Goal: Find specific page/section: Find specific page/section

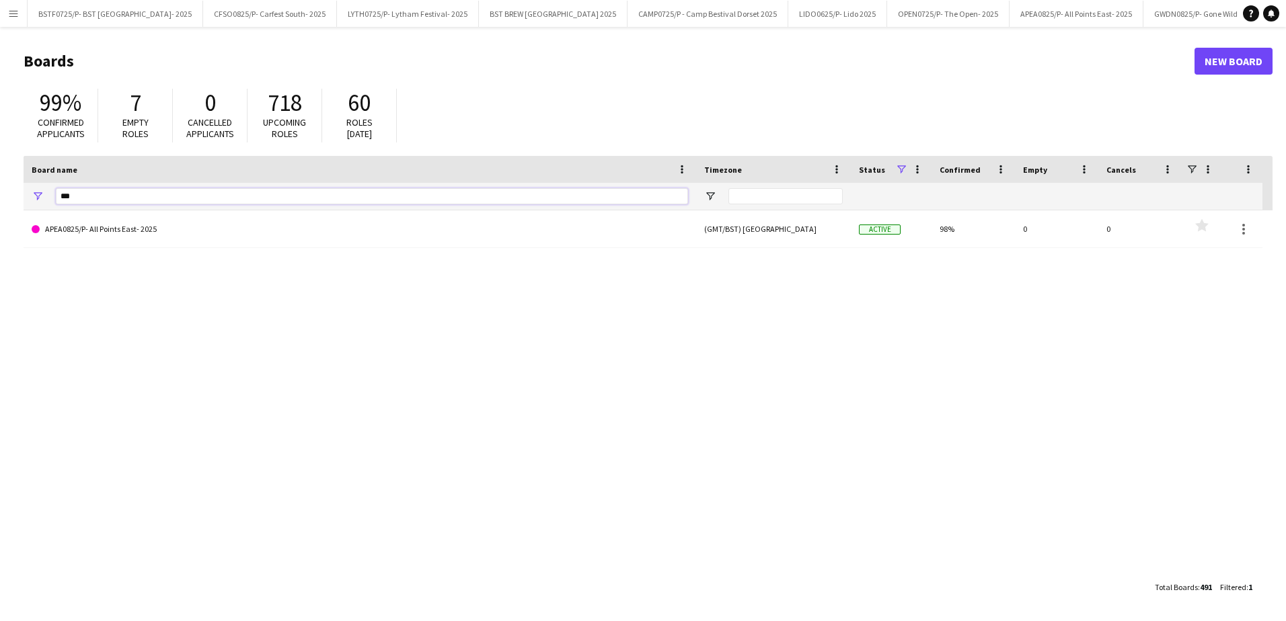
click at [93, 192] on input "***" at bounding box center [372, 196] width 632 height 16
type input "*"
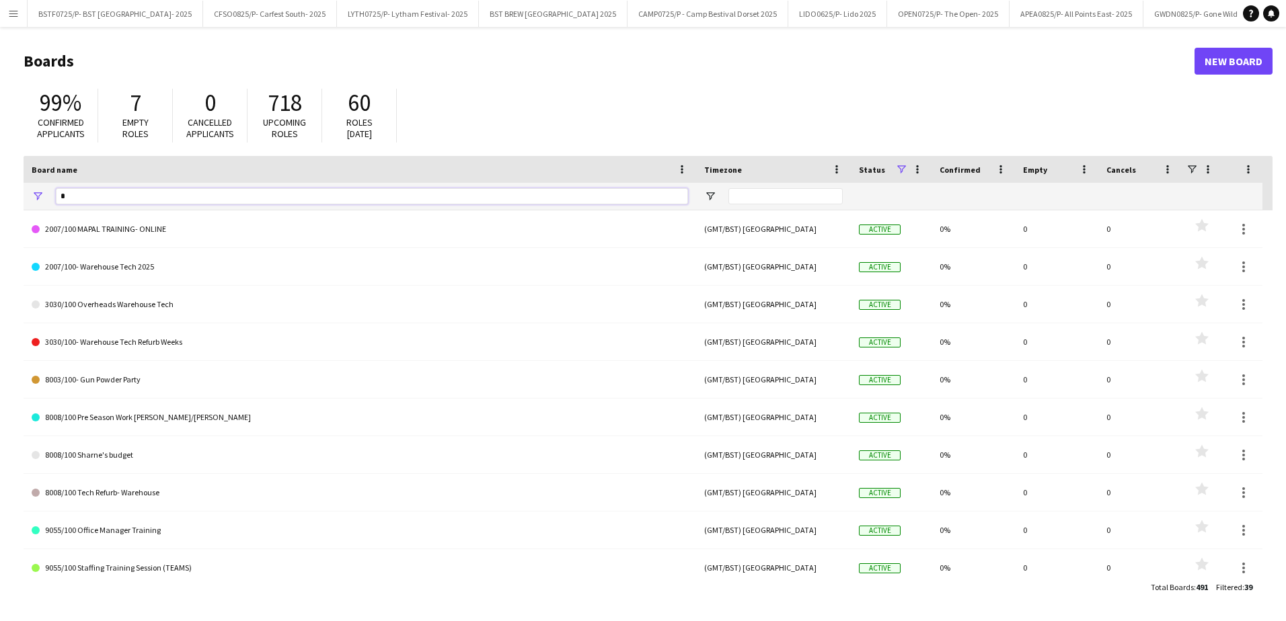
click at [93, 191] on input "*" at bounding box center [372, 196] width 632 height 16
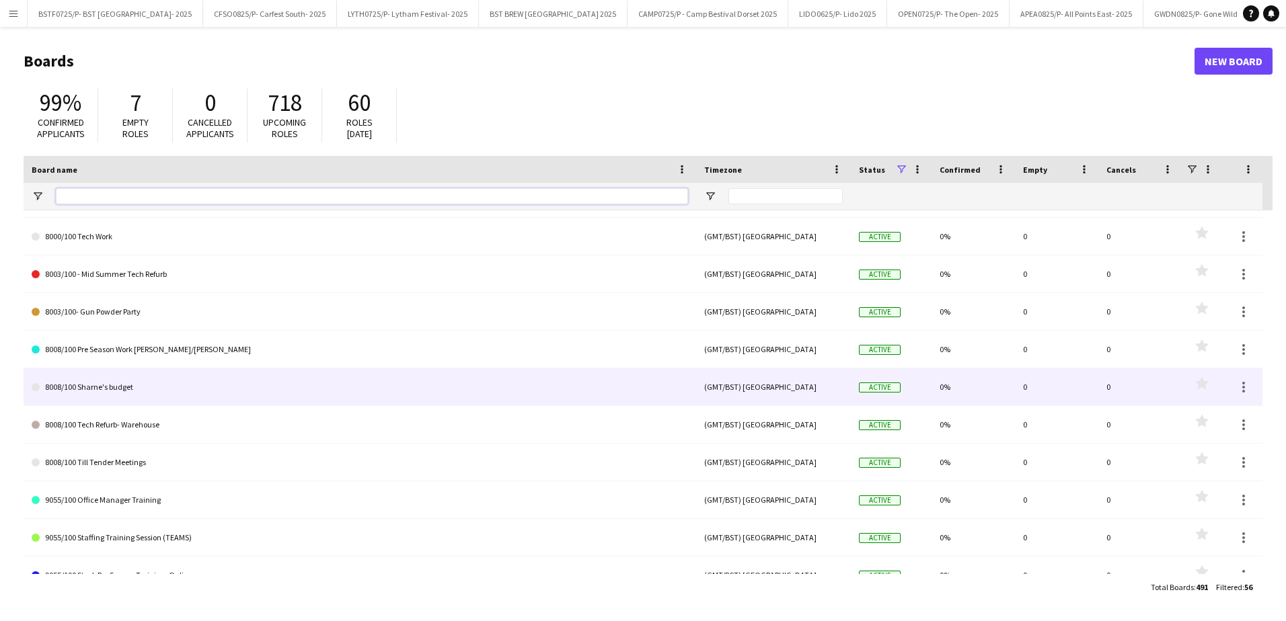
scroll to position [202, 0]
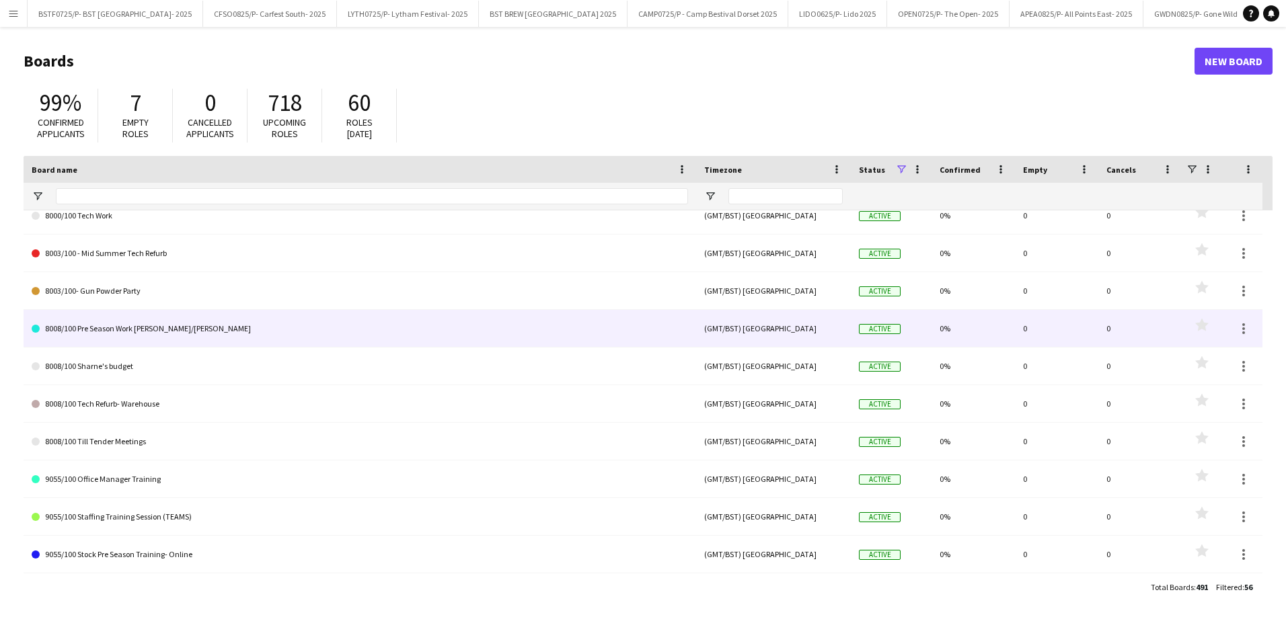
click at [155, 334] on link "8008/100 Pre Season Work [PERSON_NAME]/[PERSON_NAME]" at bounding box center [360, 329] width 656 height 38
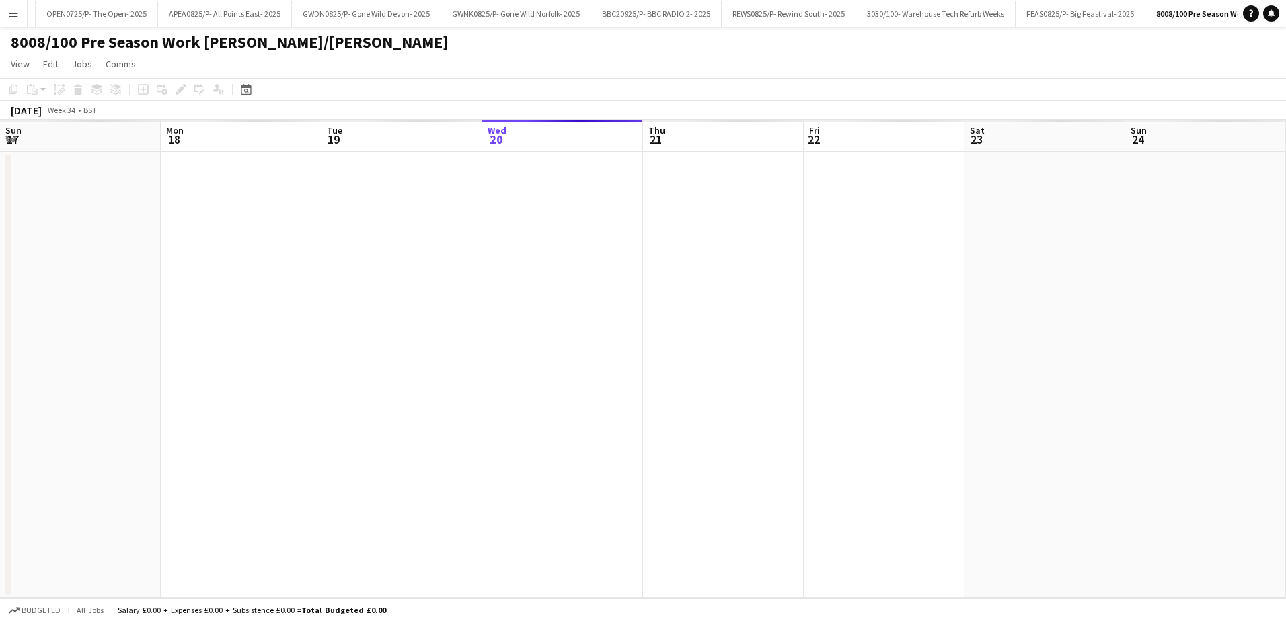
scroll to position [0, 321]
drag, startPoint x: 658, startPoint y: 358, endPoint x: 666, endPoint y: 323, distance: 36.0
click at [391, 350] on app-calendar-viewport "Sun 17 Mon 18 Tue 19 Wed 20 Thu 21 Fri 22 Sat 23 Sun 24 Mon 25 Tue 26 Wed 27 Th…" at bounding box center [643, 359] width 1286 height 479
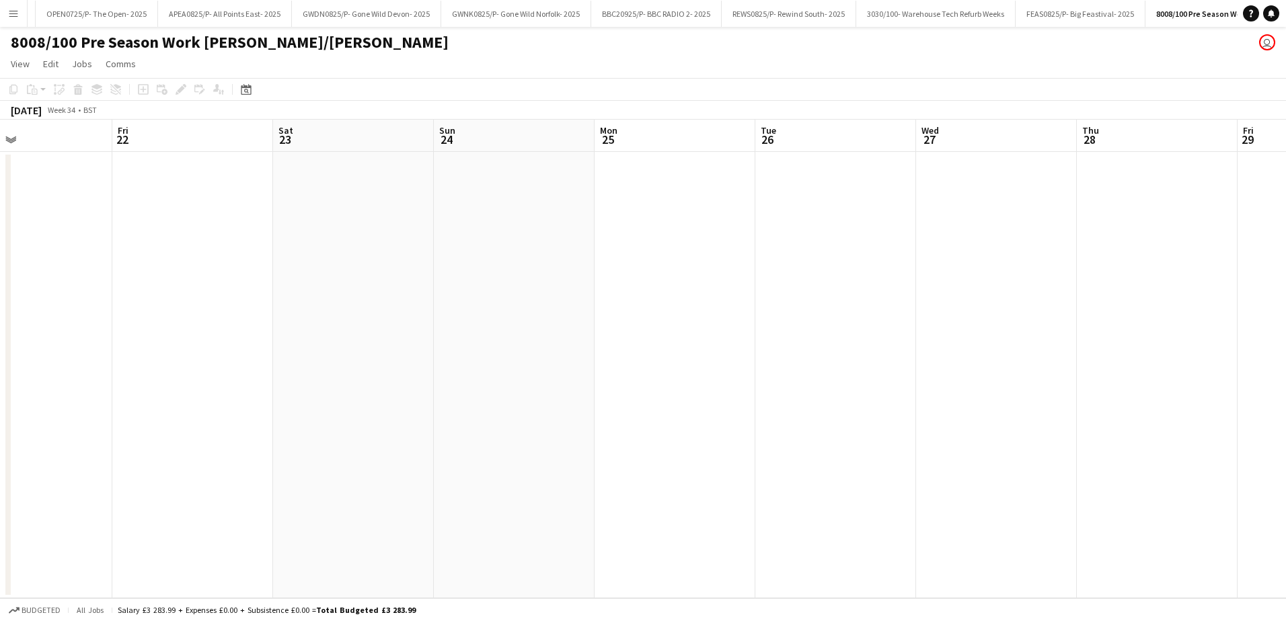
drag, startPoint x: 760, startPoint y: 321, endPoint x: 237, endPoint y: 319, distance: 523.2
click at [404, 321] on app-calendar-viewport "Tue 19 Wed 20 Thu 21 Fri 22 Sat 23 Sun 24 Mon 25 Tue 26 Wed 27 Thu 28 Fri 29 Sa…" at bounding box center [643, 359] width 1286 height 479
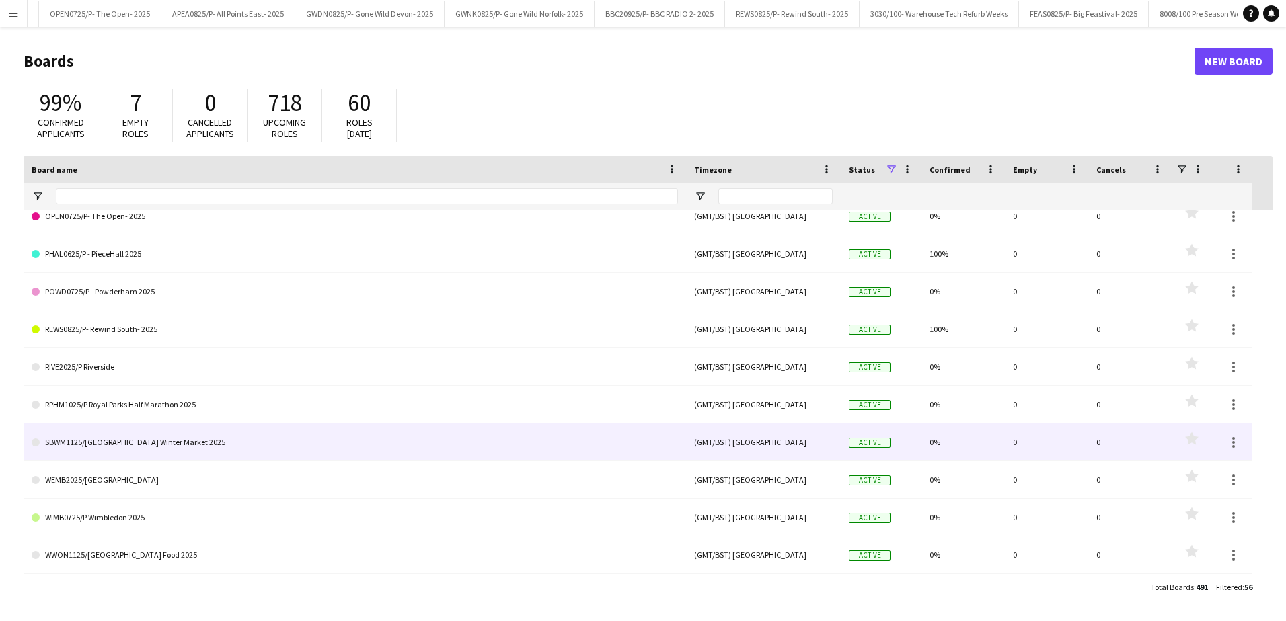
click at [241, 441] on link "SBWM1125/[GEOGRAPHIC_DATA] Winter Market 2025" at bounding box center [355, 443] width 646 height 38
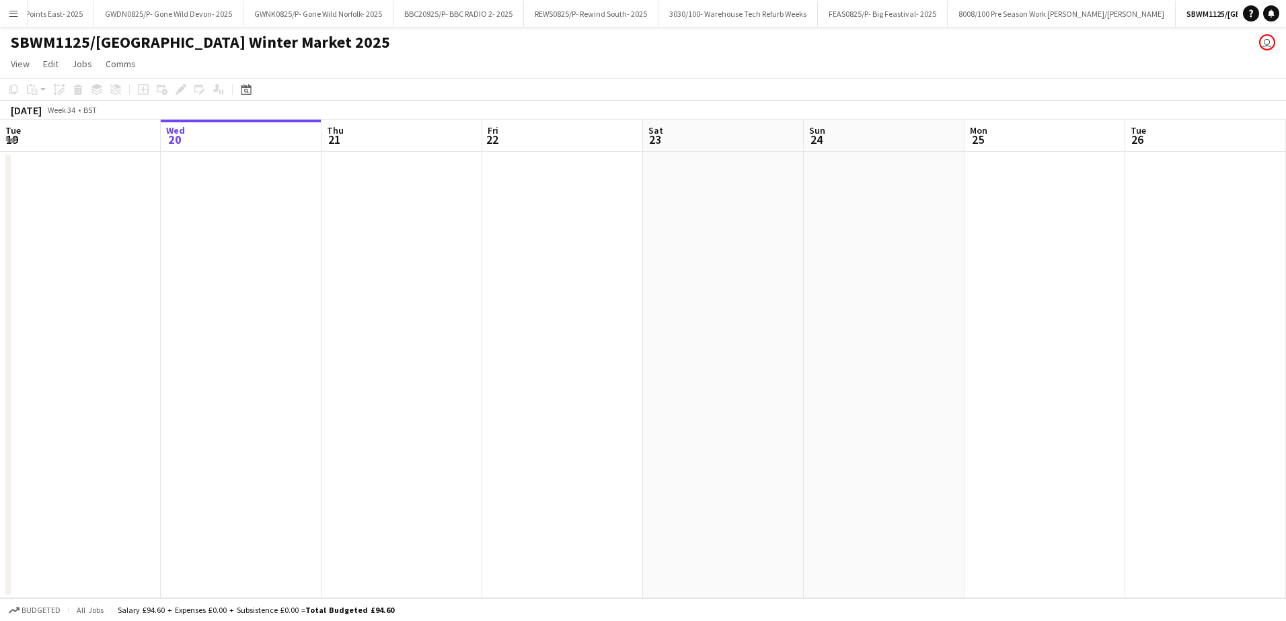
click at [741, 449] on app-date-cell at bounding box center [723, 375] width 161 height 447
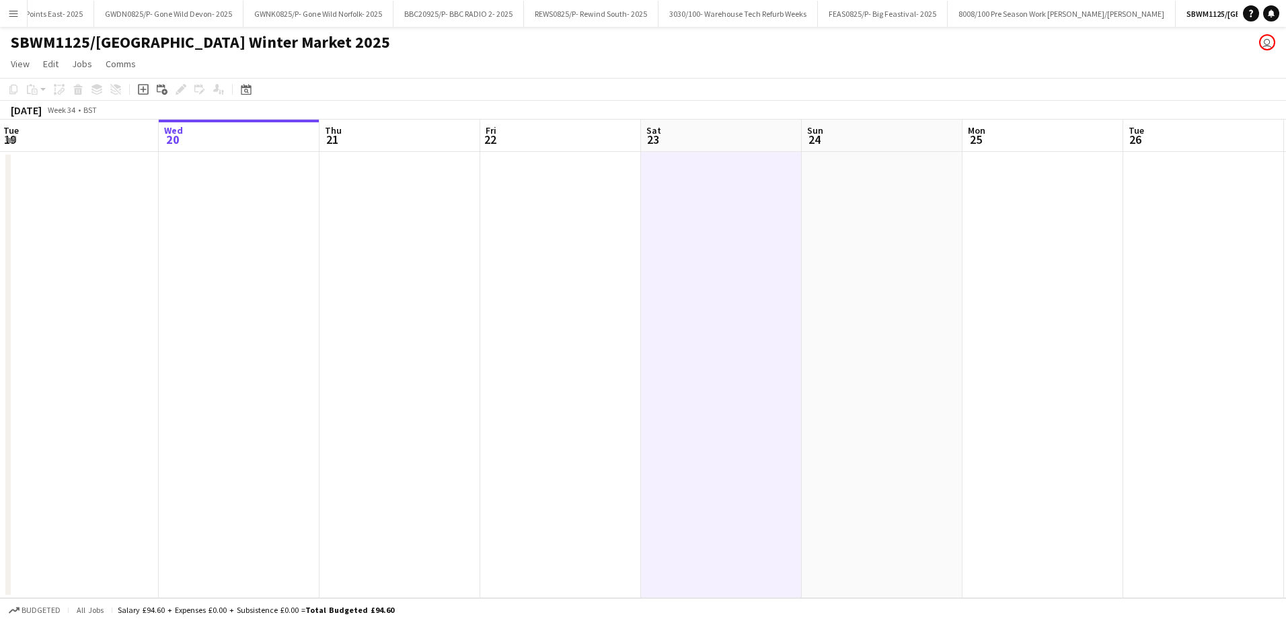
drag, startPoint x: 741, startPoint y: 449, endPoint x: 167, endPoint y: 449, distance: 574.3
click at [246, 454] on app-calendar-viewport "Sun 17 Mon 18 Tue 19 Wed 20 Thu 21 Fri 22 Sat 23 Sun 24 Mon 25 Tue 26 Wed 27 Th…" at bounding box center [643, 359] width 1286 height 479
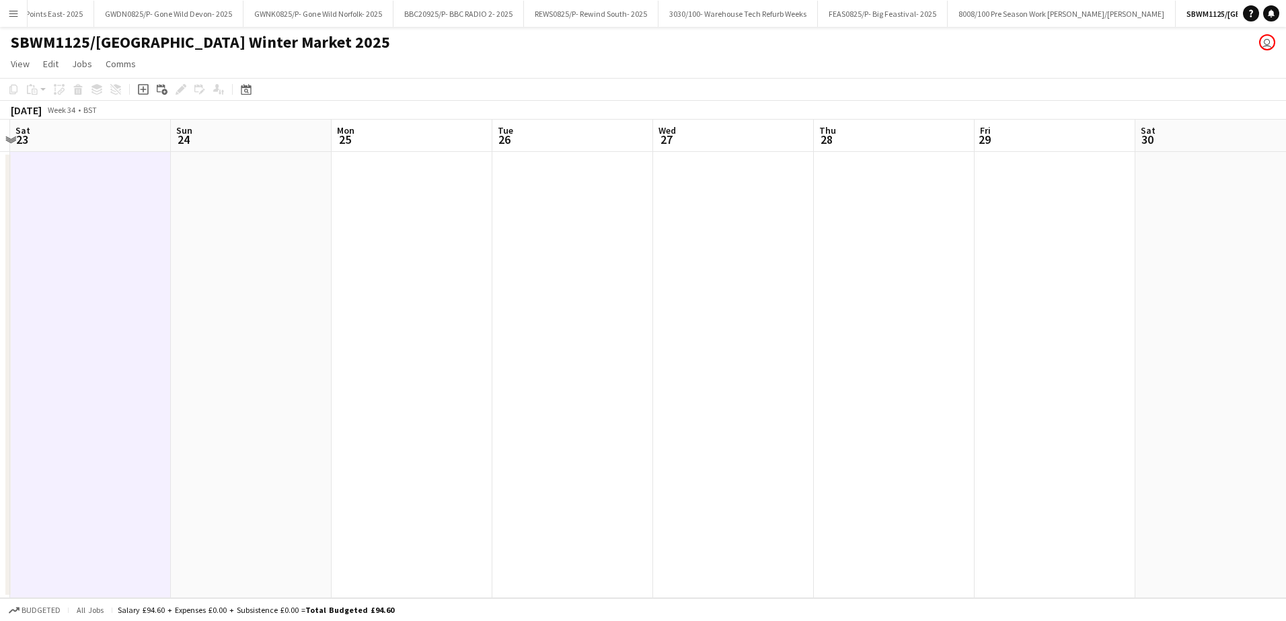
drag, startPoint x: 608, startPoint y: 448, endPoint x: 196, endPoint y: 442, distance: 411.6
click at [229, 450] on app-calendar-viewport "Wed 20 Thu 21 Fri 22 Sat 23 Sun 24 Mon 25 Tue 26 Wed 27 Thu 28 Fri 29 Sat 30 Su…" at bounding box center [643, 359] width 1286 height 479
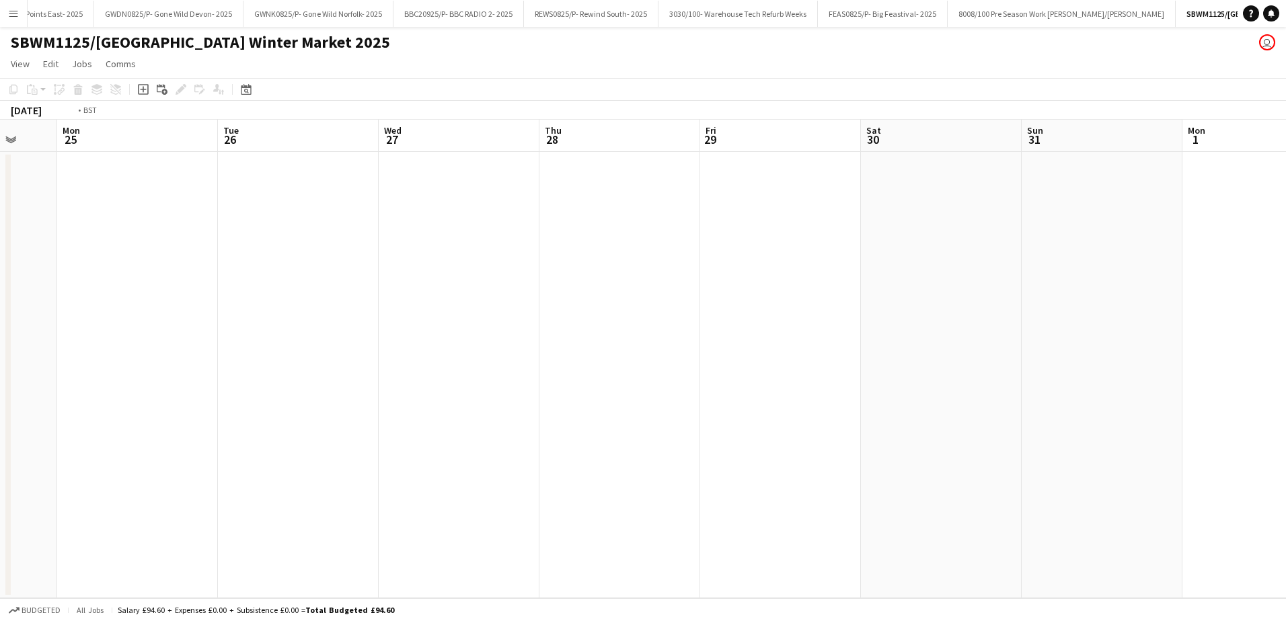
drag, startPoint x: 572, startPoint y: 442, endPoint x: 358, endPoint y: 438, distance: 213.2
click at [277, 438] on app-calendar-viewport "Fri 22 Sat 23 Sun 24 Mon 25 Tue 26 Wed 27 Thu 28 Fri 29 Sat 30 Sun 31 Mon 1 Tue…" at bounding box center [643, 359] width 1286 height 479
drag, startPoint x: 599, startPoint y: 447, endPoint x: 721, endPoint y: 436, distance: 122.2
click at [327, 445] on app-calendar-viewport "Sun 24 Mon 25 Tue 26 Wed 27 Thu 28 Fri 29 Sat 30 Sun 31 Mon 1 Tue 2 Wed 3 Thu 4…" at bounding box center [643, 359] width 1286 height 479
drag, startPoint x: 972, startPoint y: 434, endPoint x: 619, endPoint y: 416, distance: 354.1
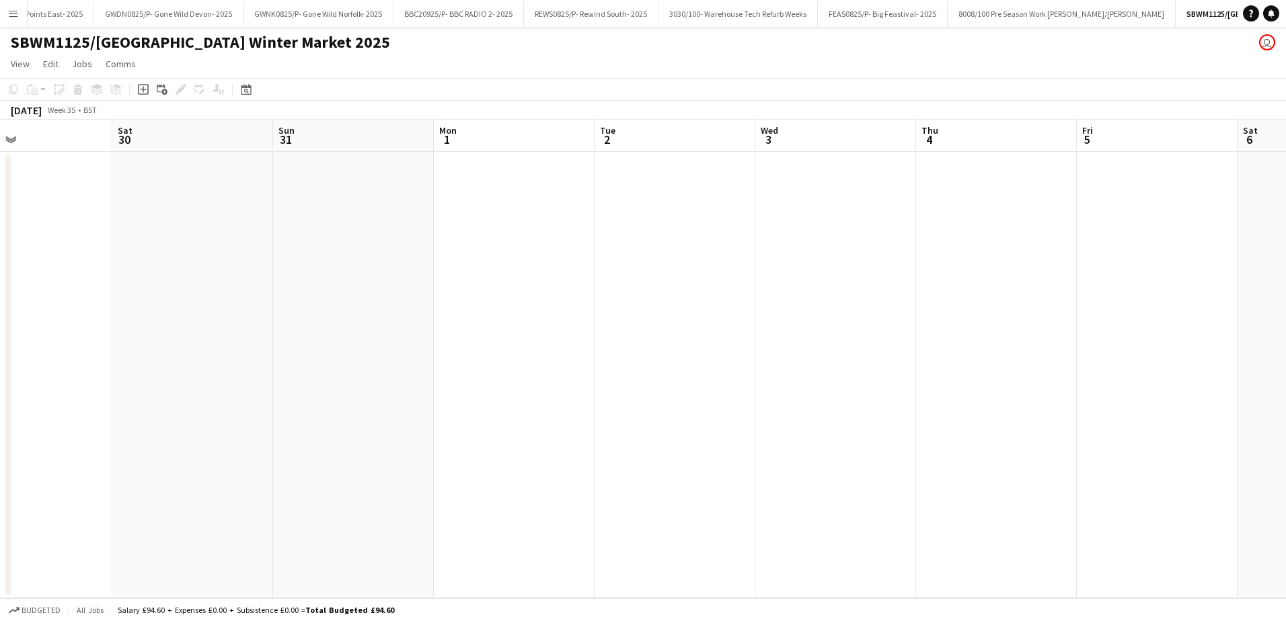
click at [603, 444] on app-calendar-viewport "Tue 26 Wed 27 Thu 28 Fri 29 Sat 30 Sun 31 Mon 1 Tue 2 Wed 3 Thu 4 Fri 5 Sat 6 S…" at bounding box center [643, 359] width 1286 height 479
drag, startPoint x: 457, startPoint y: 438, endPoint x: 317, endPoint y: 421, distance: 141.6
click at [385, 436] on app-calendar-viewport "Thu 28 Fri 29 Sat 30 Sun 31 Mon 1 Tue 2 Wed 3 Thu 4 Fri 5 Sat 6 Sun 7 Mon 8 Tue…" at bounding box center [643, 359] width 1286 height 479
click at [383, 411] on app-calendar-viewport "Tue 2 Wed 3 Thu 4 Fri 5 Sat 6 Sun 7 Mon 8 Tue 9 Wed 10 Thu 11 Fri 12 Sat 13 Sun…" at bounding box center [643, 359] width 1286 height 479
drag, startPoint x: 1095, startPoint y: 396, endPoint x: 5, endPoint y: 311, distance: 1093.3
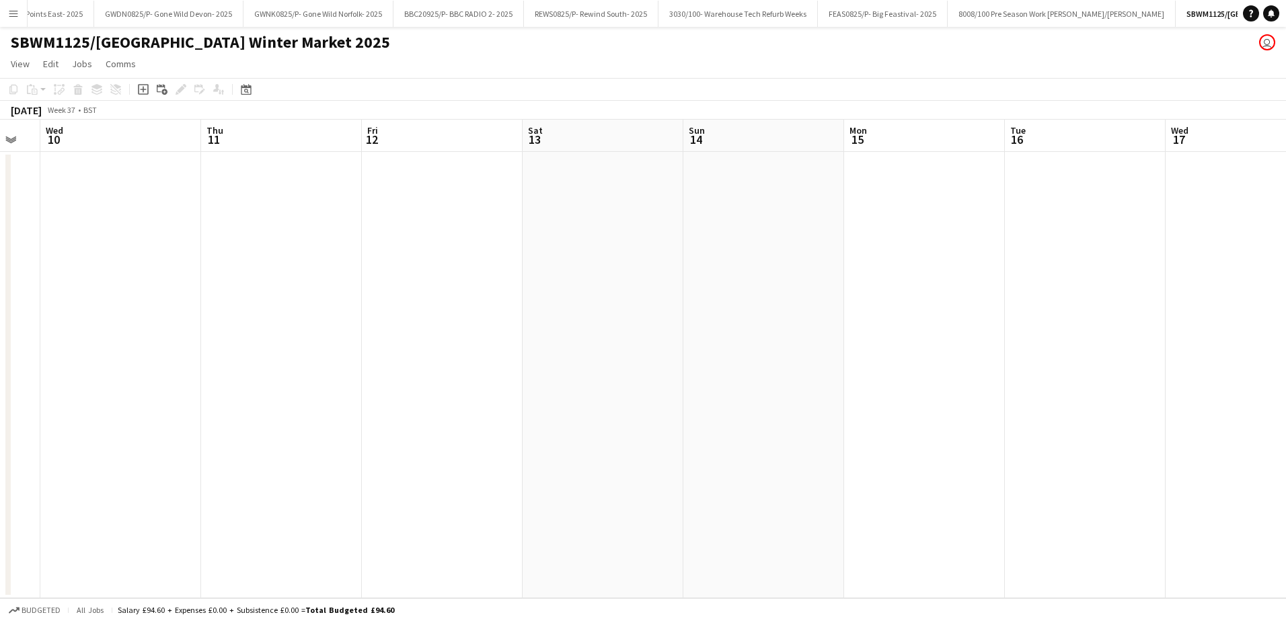
click at [215, 380] on app-calendar-viewport "Sun 7 Mon 8 Tue 9 Wed 10 Thu 11 Fri 12 Sat 13 Sun 14 Mon 15 Tue 16 Wed 17 Thu 1…" at bounding box center [643, 359] width 1286 height 479
click at [290, 323] on app-calendar-viewport "Thu 11 Fri 12 Sat 13 Sun 14 Mon 15 Tue 16 Wed 17 Thu 18 Fri 19 Sat 20 Sun 21 Mo…" at bounding box center [643, 359] width 1286 height 479
drag, startPoint x: 1095, startPoint y: 306, endPoint x: 322, endPoint y: 324, distance: 773.5
click at [423, 324] on app-calendar-viewport "Wed 17 Thu 18 Fri 19 Sat 20 Sun 21 Mon 22 Tue 23 Wed 24 Thu 25 Fri 26 Sat 27 Su…" at bounding box center [643, 359] width 1286 height 479
drag, startPoint x: 931, startPoint y: 334, endPoint x: 151, endPoint y: 290, distance: 780.6
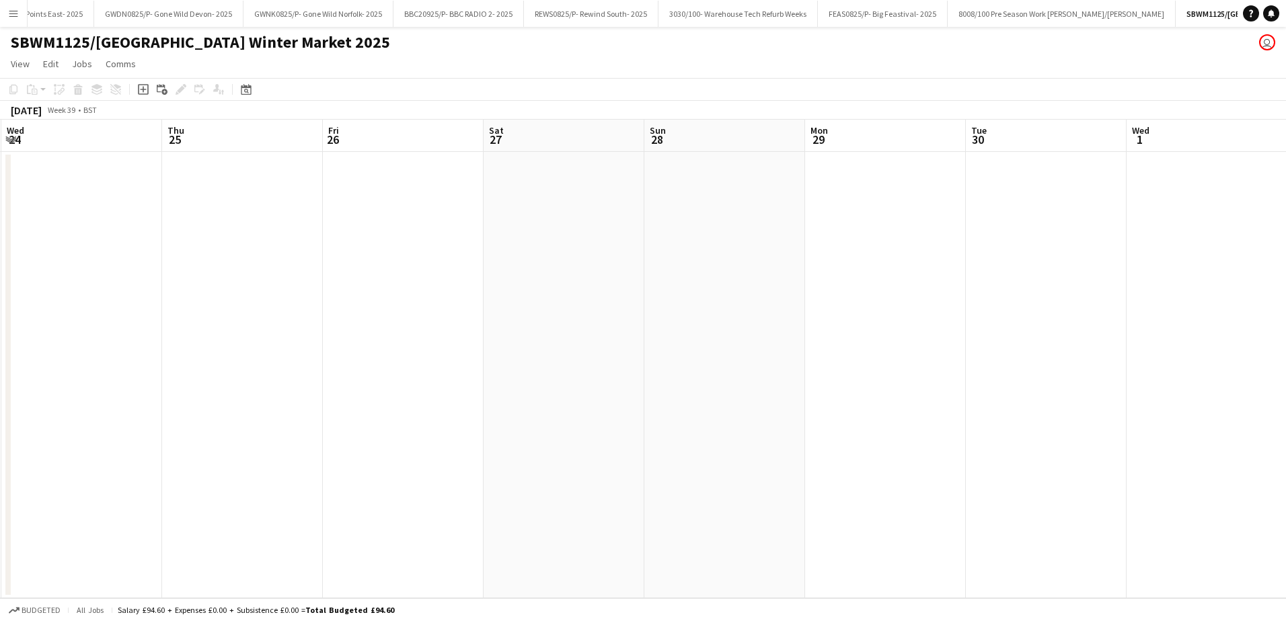
click at [276, 327] on app-calendar-viewport "Sun 21 Mon 22 Tue 23 Wed 24 Thu 25 Fri 26 Sat 27 Sun 28 Mon 29 Tue 30 Wed 1 Thu…" at bounding box center [643, 359] width 1286 height 479
drag, startPoint x: 834, startPoint y: 270, endPoint x: 287, endPoint y: 287, distance: 547.0
click at [465, 287] on app-calendar-viewport "Sat 27 Sun 28 Mon 29 Tue 30 Wed 1 Thu 2 Fri 3 Sat 4 Sun 5 Mon 6 Tue 7 Wed 8 Thu…" at bounding box center [643, 359] width 1286 height 479
drag, startPoint x: 1016, startPoint y: 289, endPoint x: 424, endPoint y: 308, distance: 592.1
click at [545, 313] on app-calendar-viewport "Sun 28 Mon 29 Tue 30 Wed 1 Thu 2 Fri 3 Sat 4 Sun 5 Mon 6 Tue 7 Wed 8 Thu 9 Fri …" at bounding box center [643, 359] width 1286 height 479
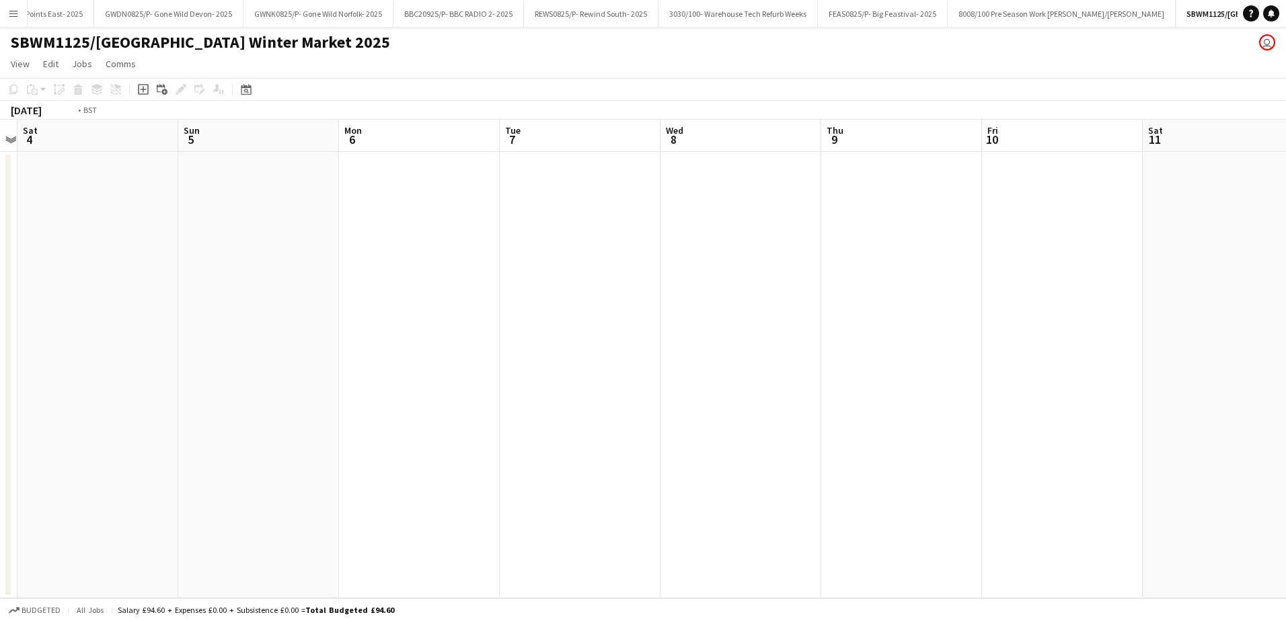
drag, startPoint x: 874, startPoint y: 321, endPoint x: 485, endPoint y: 301, distance: 389.2
click at [416, 321] on app-calendar-viewport "Wed 1 Thu 2 Fri 3 Sat 4 Sun 5 Mon 6 Tue 7 Wed 8 Thu 9 Fri 10 Sat 11 Sun 12 Mon …" at bounding box center [643, 359] width 1286 height 479
drag, startPoint x: 608, startPoint y: 312, endPoint x: 373, endPoint y: 284, distance: 237.0
click at [385, 309] on app-calendar-viewport "Sat 4 Sun 5 Mon 6 Tue 7 Wed 8 Thu 9 Fri 10 Sat 11 Sun 12 Mon 13 Tue 14 Wed 15 T…" at bounding box center [643, 359] width 1286 height 479
click at [419, 295] on app-calendar-viewport "Thu 9 Fri 10 Sat 11 Sun 12 Mon 13 Tue 14 Wed 15 Thu 16 Fri 17 Sat 18 Sun 19 Mon…" at bounding box center [643, 359] width 1286 height 479
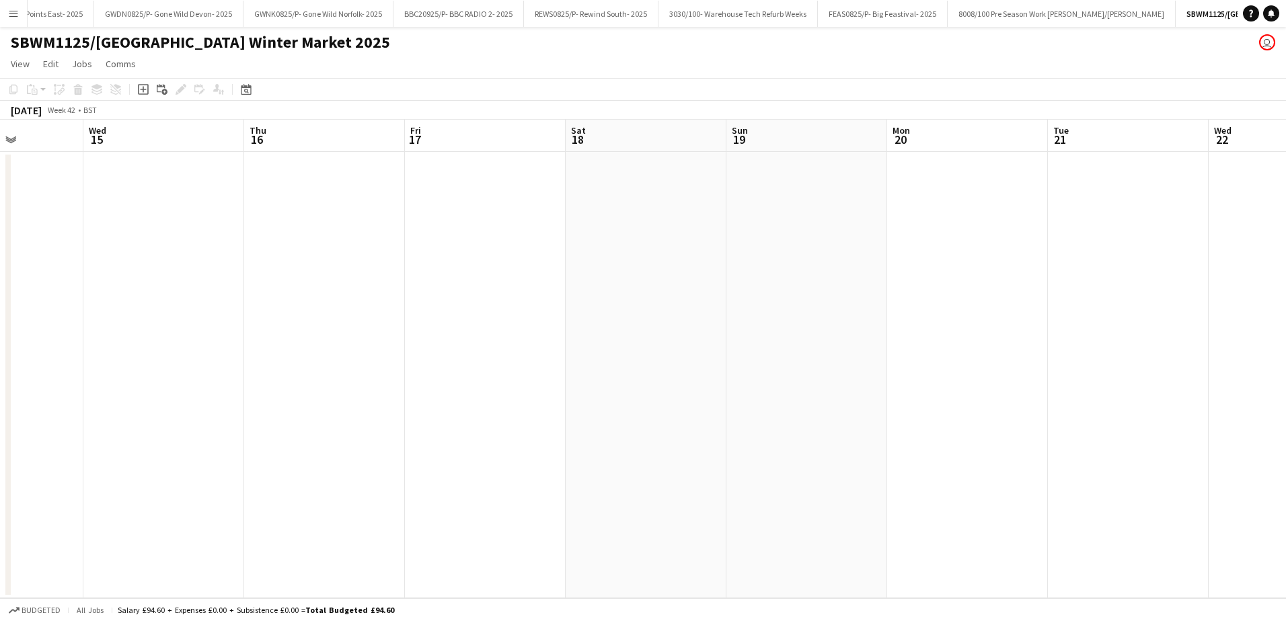
drag, startPoint x: 955, startPoint y: 287, endPoint x: 361, endPoint y: 280, distance: 593.8
click at [492, 291] on app-calendar-viewport "Sun 12 Mon 13 Tue 14 Wed 15 Thu 16 Fri 17 Sat 18 Sun 19 Mon 20 Tue 21 Wed 22 Th…" at bounding box center [643, 359] width 1286 height 479
drag, startPoint x: 846, startPoint y: 285, endPoint x: 411, endPoint y: 281, distance: 435.1
click at [536, 285] on app-calendar-viewport "Tue 14 Wed 15 Thu 16 Fri 17 Sat 18 Sun 19 Mon 20 Tue 21 Wed 22 Thu 23 Fri 24 Sa…" at bounding box center [643, 359] width 1286 height 479
click at [568, 281] on app-calendar-viewport "Fri 17 Sat 18 Sun 19 Mon 20 Tue 21 Wed 22 Thu 23 Fri 24 Sat 25 Sun 26 Mon 27 Tu…" at bounding box center [643, 359] width 1286 height 479
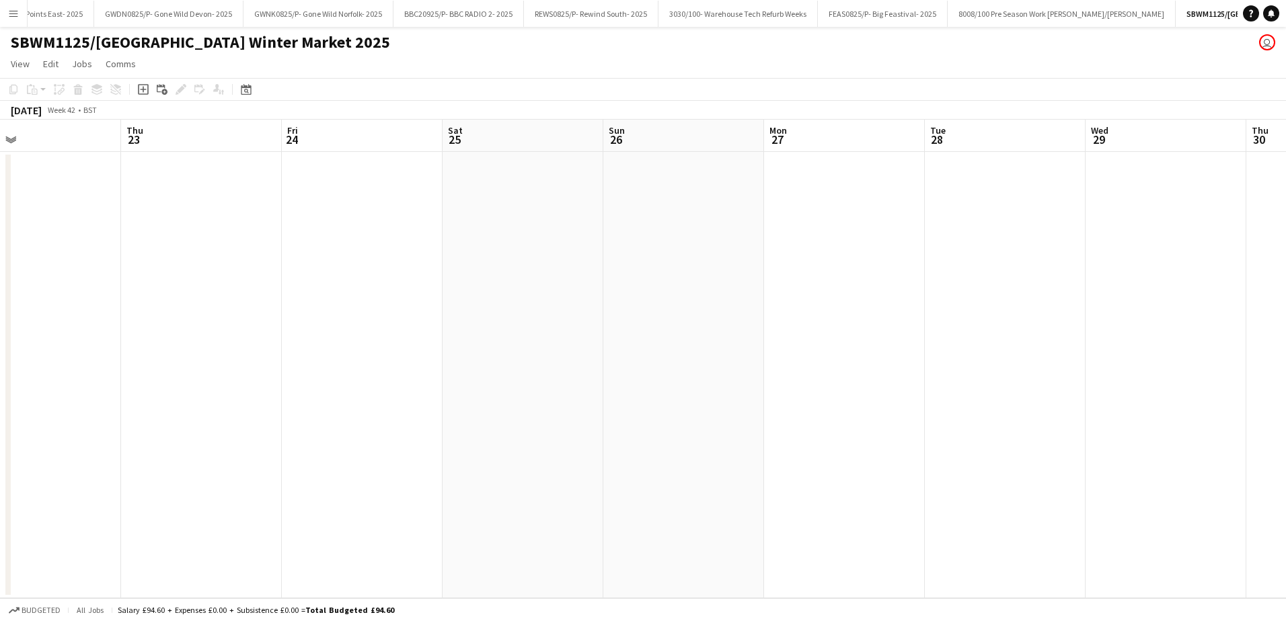
drag, startPoint x: 1094, startPoint y: 268, endPoint x: 451, endPoint y: 267, distance: 642.9
click at [546, 269] on app-calendar-viewport "Mon 20 Tue 21 Wed 22 Thu 23 Fri 24 Sat 25 Sun 26 Mon 27 Tue 28 Wed 29 Thu 30 Fr…" at bounding box center [643, 359] width 1286 height 479
click at [611, 256] on app-calendar-viewport "Wed 22 Thu 23 Fri 24 Sat 25 Sun 26 Mon 27 Tue 28 Wed 29 Thu 30 Fri 31 Sat 1 Sun…" at bounding box center [643, 359] width 1286 height 479
